Goal: Task Accomplishment & Management: Use online tool/utility

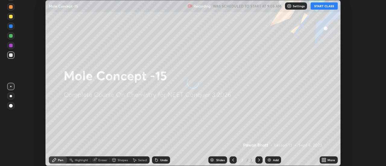
scroll to position [166, 386]
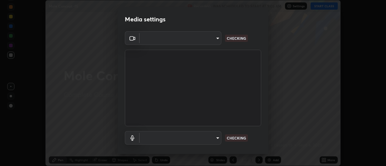
type input "cf8053163bb2f7d6ecf3d6bd7b4235d237b850a42bc303a0614f26eb784a67d0"
click at [211, 137] on body "Erase all Mole Concept -15 Recording WAS SCHEDULED TO START AT 9:05 AM Settings…" at bounding box center [193, 83] width 386 height 166
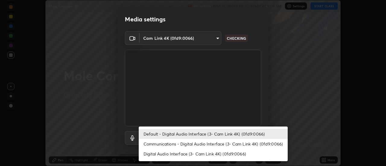
click at [203, 144] on li "Communications - Digital Audio Interface (3- Cam Link 4K) (0fd9:0066)" at bounding box center [213, 144] width 149 height 10
type input "communications"
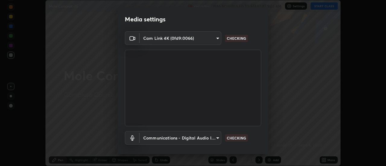
scroll to position [32, 0]
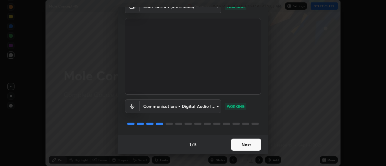
click at [252, 145] on button "Next" at bounding box center [246, 145] width 30 height 12
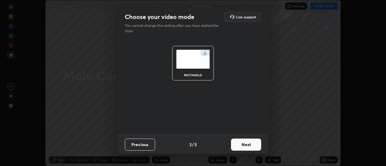
scroll to position [0, 0]
click at [252, 145] on button "Next" at bounding box center [246, 145] width 30 height 12
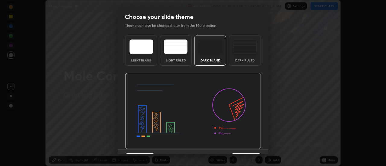
click at [254, 145] on img at bounding box center [193, 111] width 136 height 77
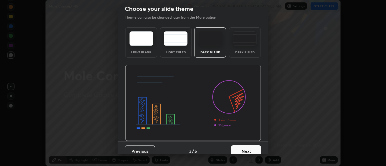
scroll to position [9, 0]
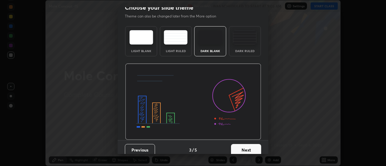
click at [251, 148] on button "Next" at bounding box center [246, 150] width 30 height 12
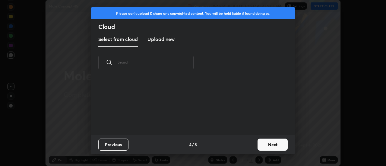
scroll to position [0, 0]
click at [266, 146] on button "Next" at bounding box center [273, 145] width 30 height 12
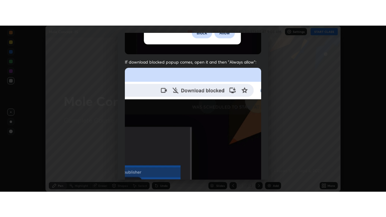
scroll to position [142, 0]
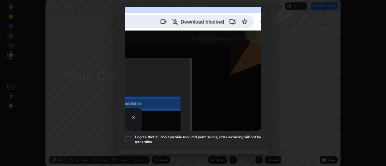
click at [129, 136] on div at bounding box center [128, 139] width 7 height 7
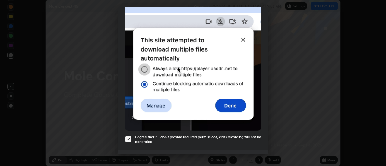
click at [242, 154] on button "Done" at bounding box center [246, 160] width 30 height 12
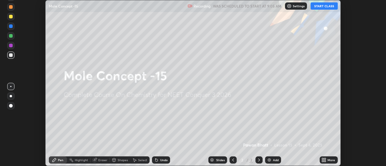
click at [324, 5] on button "START CLASS" at bounding box center [324, 5] width 27 height 7
click at [323, 160] on icon at bounding box center [324, 160] width 5 height 5
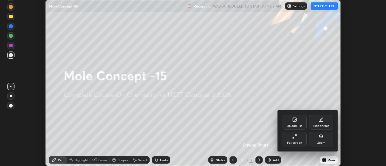
click at [293, 139] on icon at bounding box center [293, 137] width 1 height 1
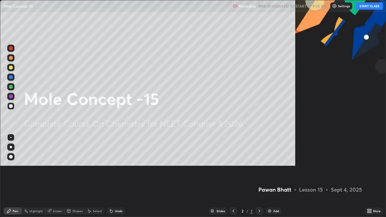
scroll to position [217, 386]
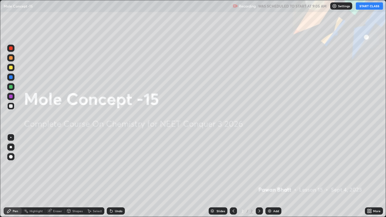
click at [273, 166] on div "Add" at bounding box center [276, 211] width 6 height 3
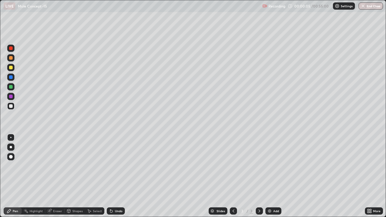
click at [11, 68] on div at bounding box center [11, 68] width 4 height 4
click at [11, 147] on div at bounding box center [11, 147] width 2 height 2
click at [12, 86] on div at bounding box center [11, 87] width 4 height 4
click at [11, 67] on div at bounding box center [11, 68] width 4 height 4
click at [115, 166] on div "Undo" at bounding box center [119, 211] width 8 height 3
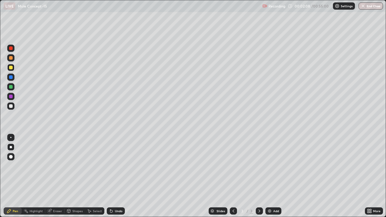
click at [115, 166] on div "Undo" at bounding box center [119, 211] width 8 height 3
click at [117, 166] on div "Undo" at bounding box center [119, 211] width 8 height 3
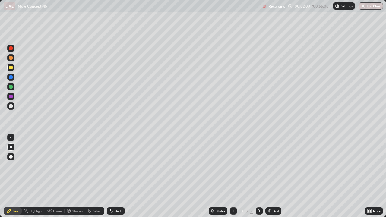
click at [117, 166] on div "Undo" at bounding box center [119, 211] width 8 height 3
click at [10, 88] on div at bounding box center [11, 87] width 4 height 4
click at [271, 166] on img at bounding box center [269, 211] width 5 height 5
click at [11, 67] on div at bounding box center [11, 68] width 4 height 4
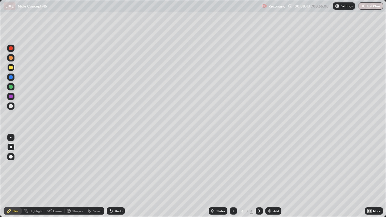
click at [273, 166] on div "Add" at bounding box center [276, 211] width 6 height 3
click at [233, 166] on icon at bounding box center [233, 211] width 5 height 5
click at [259, 166] on icon at bounding box center [259, 211] width 5 height 5
click at [52, 166] on div "Eraser" at bounding box center [54, 211] width 19 height 7
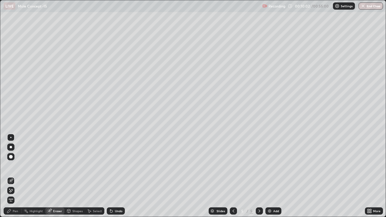
click at [16, 166] on div "Pen" at bounding box center [15, 211] width 5 height 3
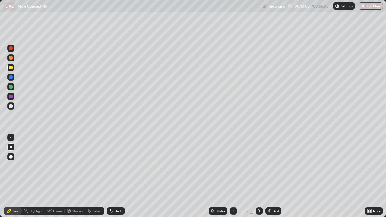
click at [11, 106] on div at bounding box center [11, 106] width 4 height 4
click at [110, 166] on icon at bounding box center [110, 210] width 1 height 1
click at [277, 166] on div "Add" at bounding box center [276, 211] width 6 height 3
click at [12, 68] on div at bounding box center [11, 68] width 4 height 4
click at [12, 105] on div at bounding box center [11, 106] width 4 height 4
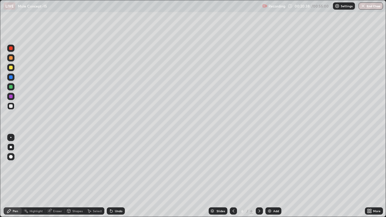
click at [11, 87] on div at bounding box center [11, 87] width 4 height 4
click at [11, 105] on div at bounding box center [11, 106] width 4 height 4
click at [9, 67] on div at bounding box center [11, 68] width 4 height 4
click at [11, 88] on div at bounding box center [11, 87] width 4 height 4
click at [217, 166] on div "Slides" at bounding box center [221, 211] width 8 height 3
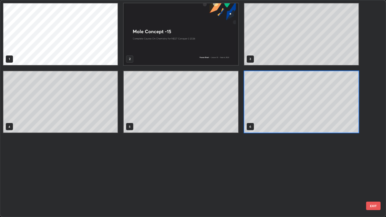
scroll to position [215, 383]
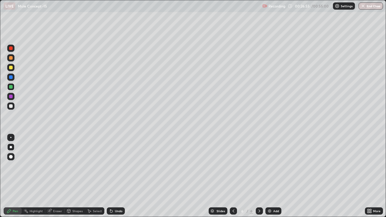
click at [272, 166] on div "Add" at bounding box center [274, 211] width 16 height 7
click at [11, 67] on div at bounding box center [11, 68] width 4 height 4
click at [233, 166] on icon at bounding box center [233, 211] width 5 height 5
click at [262, 166] on div at bounding box center [259, 211] width 7 height 7
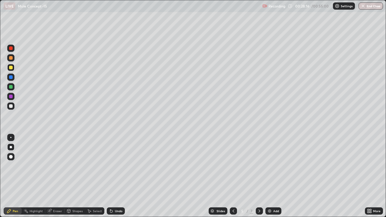
click at [260, 166] on div at bounding box center [259, 211] width 7 height 7
click at [231, 166] on icon at bounding box center [233, 211] width 5 height 5
click at [233, 166] on icon at bounding box center [233, 211] width 5 height 5
click at [260, 166] on icon at bounding box center [259, 211] width 5 height 5
click at [259, 166] on icon at bounding box center [259, 211] width 5 height 5
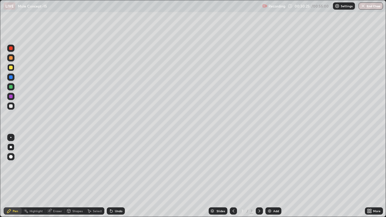
click at [232, 166] on icon at bounding box center [233, 211] width 5 height 5
click at [233, 166] on icon at bounding box center [234, 211] width 2 height 3
click at [259, 166] on icon at bounding box center [259, 211] width 5 height 5
click at [233, 166] on icon at bounding box center [233, 211] width 5 height 5
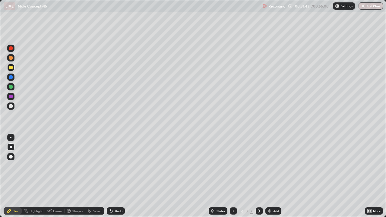
click at [258, 166] on icon at bounding box center [259, 211] width 5 height 5
click at [233, 166] on icon at bounding box center [233, 211] width 5 height 5
click at [257, 166] on icon at bounding box center [259, 211] width 5 height 5
click at [233, 166] on icon at bounding box center [233, 211] width 5 height 5
click at [260, 166] on icon at bounding box center [259, 211] width 5 height 5
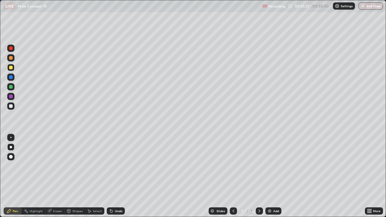
click at [226, 166] on div "Slides" at bounding box center [218, 211] width 19 height 7
click at [256, 166] on div at bounding box center [259, 211] width 7 height 7
click at [268, 166] on img at bounding box center [269, 211] width 5 height 5
click at [11, 107] on div at bounding box center [11, 106] width 4 height 4
click at [10, 87] on div at bounding box center [11, 87] width 4 height 4
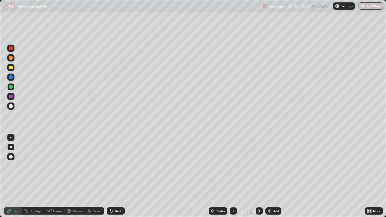
click at [113, 166] on div "Undo" at bounding box center [116, 211] width 18 height 7
click at [115, 166] on div "Undo" at bounding box center [119, 211] width 8 height 3
click at [116, 166] on div "Undo" at bounding box center [119, 211] width 8 height 3
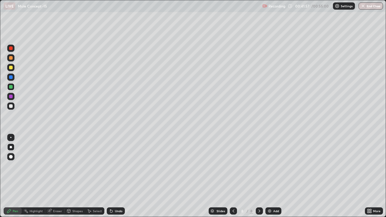
click at [9, 68] on div at bounding box center [11, 68] width 4 height 4
click at [276, 166] on div "Add" at bounding box center [276, 211] width 6 height 3
click at [277, 166] on div "Add" at bounding box center [274, 211] width 16 height 7
click at [12, 87] on div at bounding box center [11, 87] width 4 height 4
click at [115, 166] on div "Undo" at bounding box center [119, 211] width 8 height 3
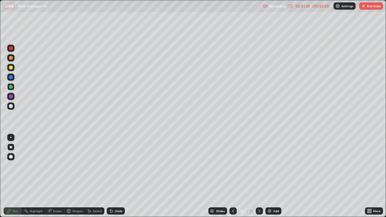
click at [272, 166] on div "Add" at bounding box center [274, 211] width 16 height 7
click at [11, 68] on div at bounding box center [11, 68] width 4 height 4
click at [233, 166] on icon at bounding box center [233, 211] width 5 height 5
click at [259, 166] on icon at bounding box center [260, 211] width 2 height 3
click at [11, 88] on div at bounding box center [11, 87] width 4 height 4
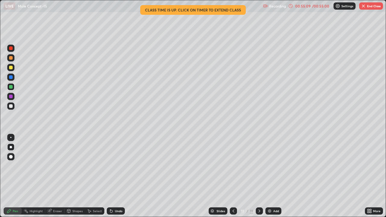
click at [370, 6] on button "End Class" at bounding box center [371, 5] width 24 height 7
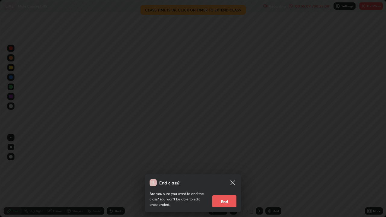
click at [221, 166] on button "End" at bounding box center [224, 202] width 24 height 12
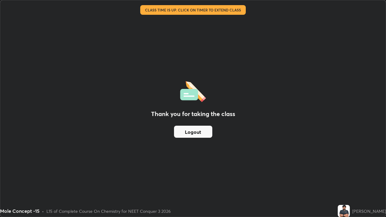
click at [218, 166] on div "Thank you for taking the class Logout" at bounding box center [193, 108] width 386 height 217
click at [184, 134] on button "Logout" at bounding box center [193, 132] width 38 height 12
click at [184, 132] on button "Logout" at bounding box center [193, 132] width 38 height 12
click at [183, 131] on button "Logout" at bounding box center [193, 132] width 38 height 12
